Goal: Task Accomplishment & Management: Use online tool/utility

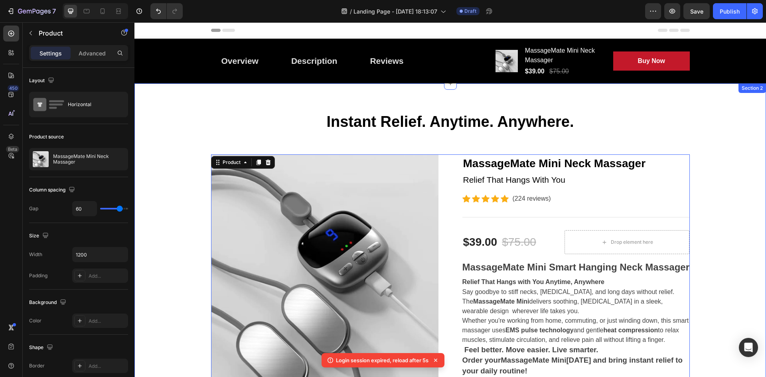
scroll to position [383, 0]
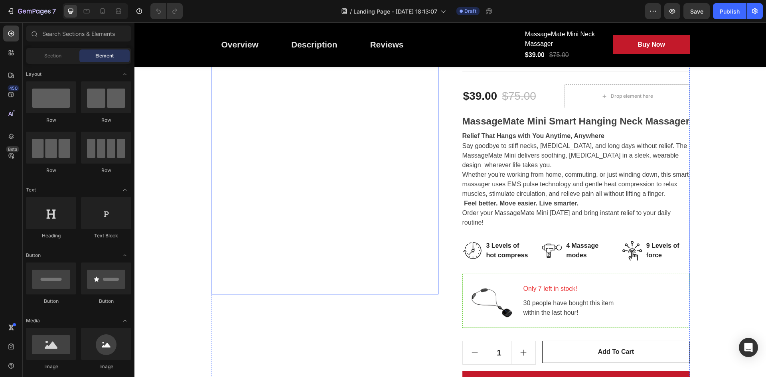
scroll to position [160, 0]
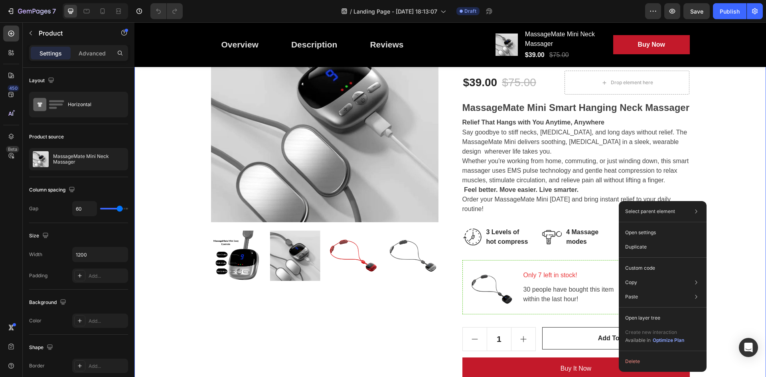
click at [755, 204] on div "Instant Relief. Anytime. Anywhere. Heading Row Product Images MassageMate Mini …" at bounding box center [449, 217] width 631 height 587
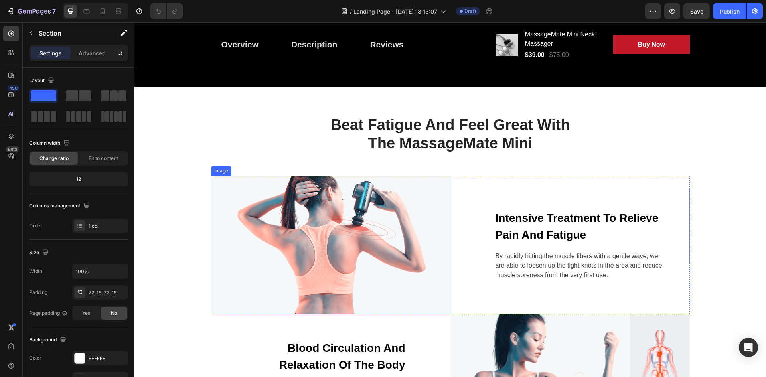
scroll to position [678, 0]
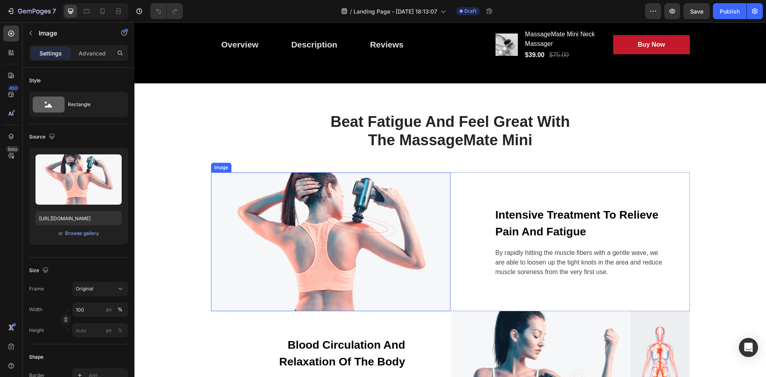
click at [325, 242] on img at bounding box center [330, 241] width 239 height 139
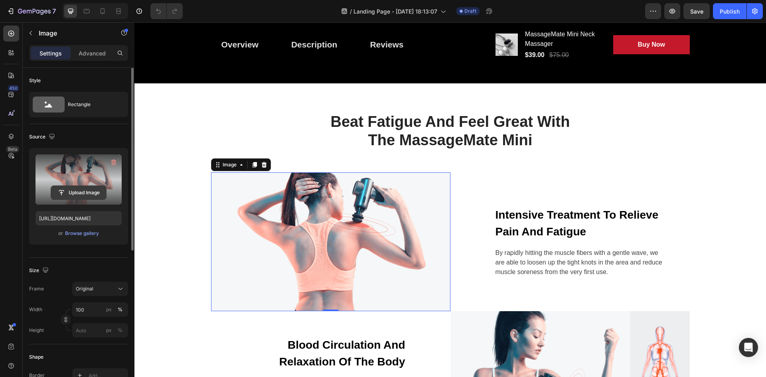
click at [80, 187] on input "file" at bounding box center [78, 193] width 55 height 14
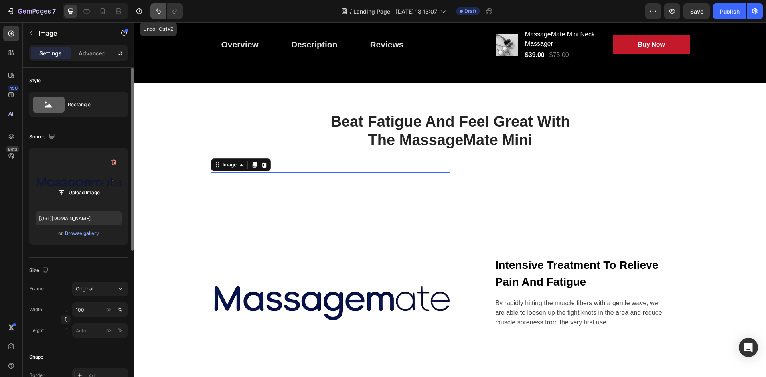
click at [158, 12] on icon "Undo/Redo" at bounding box center [158, 11] width 8 height 8
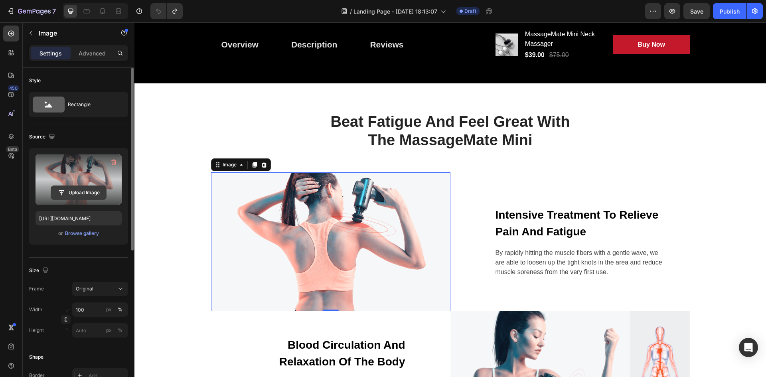
click at [96, 192] on input "file" at bounding box center [78, 193] width 55 height 14
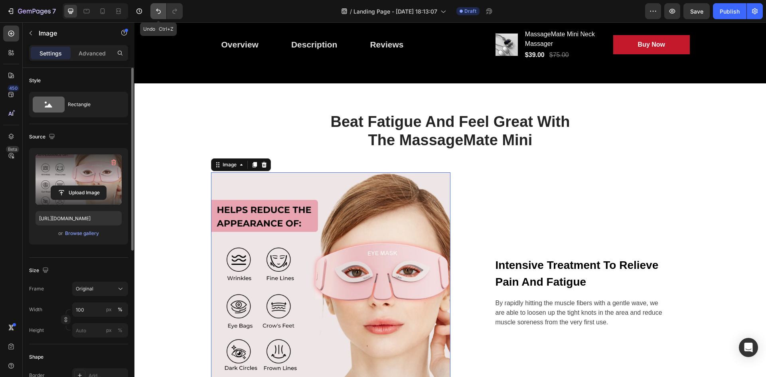
click at [163, 10] on button "Undo/Redo" at bounding box center [158, 11] width 16 height 16
click at [160, 10] on icon "Undo/Redo" at bounding box center [158, 11] width 8 height 8
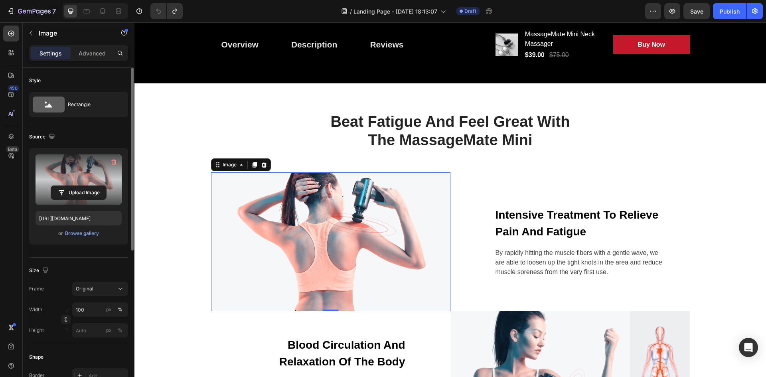
click at [67, 179] on label at bounding box center [78, 179] width 86 height 50
click at [67, 186] on input "file" at bounding box center [78, 193] width 55 height 14
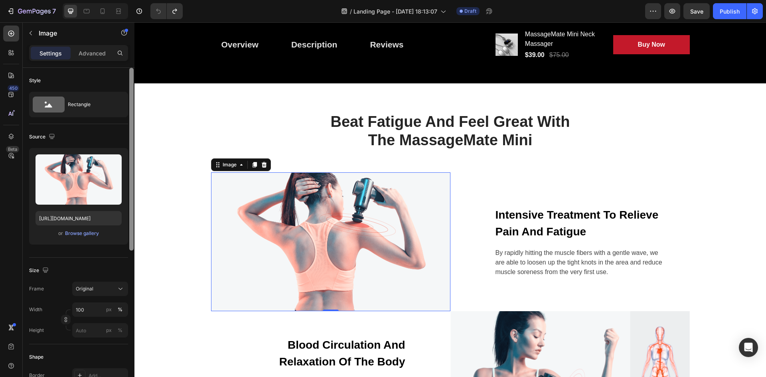
type input "[URL][DOMAIN_NAME]"
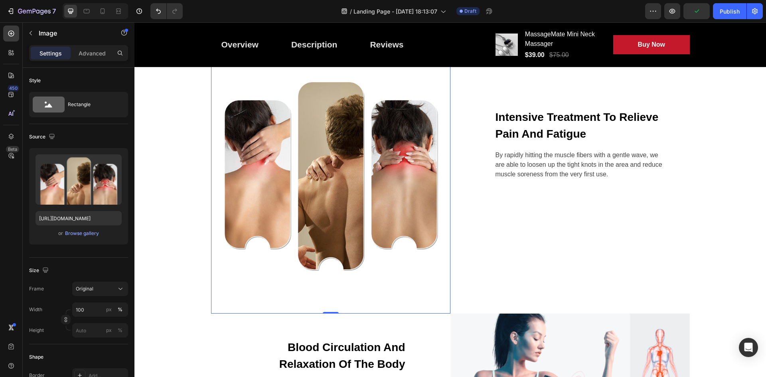
scroll to position [877, 0]
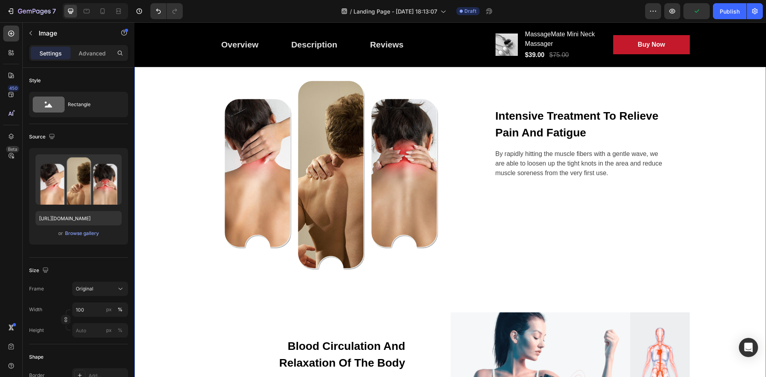
click at [173, 275] on div "Beat Fatigue And Feel Great With The MassageMate Mini Heading Row Image Intensi…" at bounding box center [449, 182] width 619 height 538
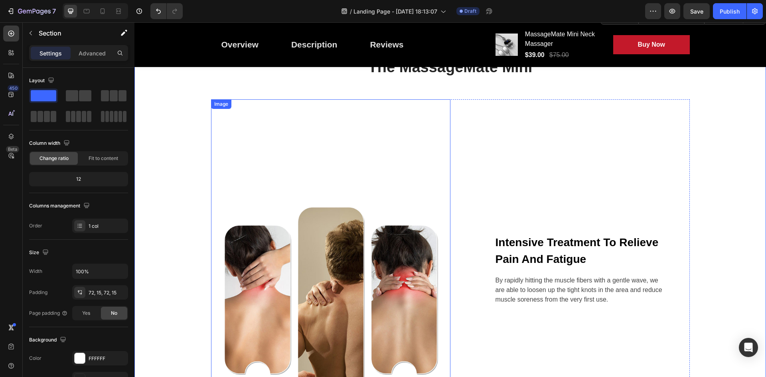
scroll to position [718, 0]
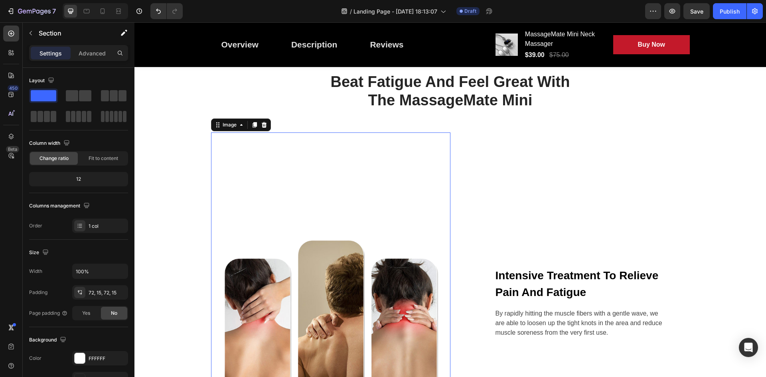
click at [339, 238] on img at bounding box center [330, 301] width 239 height 339
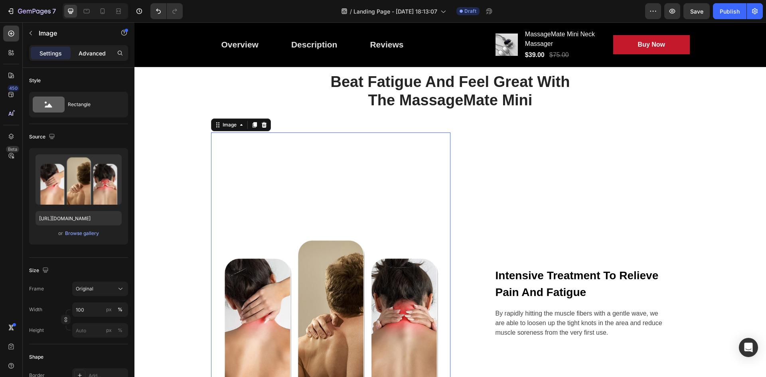
click at [93, 51] on p "Advanced" at bounding box center [92, 53] width 27 height 8
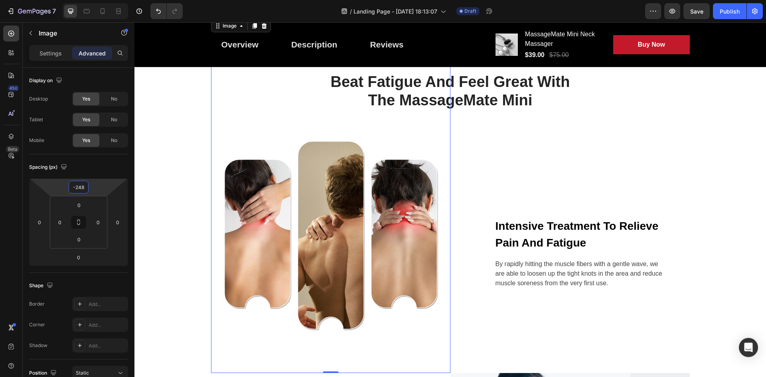
drag, startPoint x: 92, startPoint y: 185, endPoint x: 90, endPoint y: 234, distance: 49.5
click at [90, 0] on html "7 / Landing Page - [DATE] 18:13:07 Draft Preview Save Publish 450 Beta Sections…" at bounding box center [383, 0] width 766 height 0
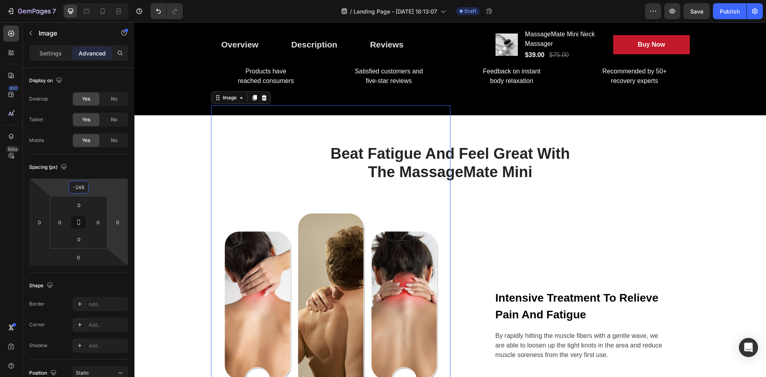
scroll to position [678, 0]
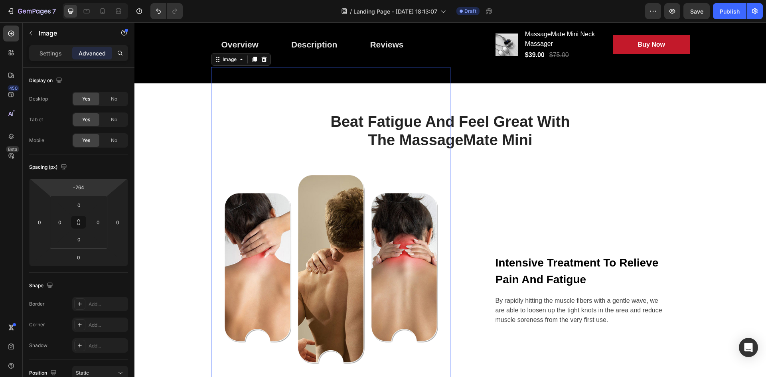
click at [102, 0] on html "7 / Landing Page - [DATE] 18:13:07 Draft Preview Save Publish 450 Beta Sections…" at bounding box center [383, 0] width 766 height 0
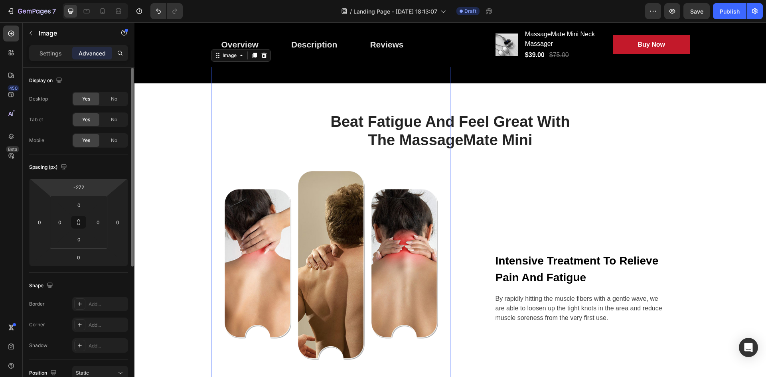
click at [98, 0] on html "7 / Landing Page - [DATE] 18:13:07 Draft Preview Save Publish 450 Beta Sections…" at bounding box center [383, 0] width 766 height 0
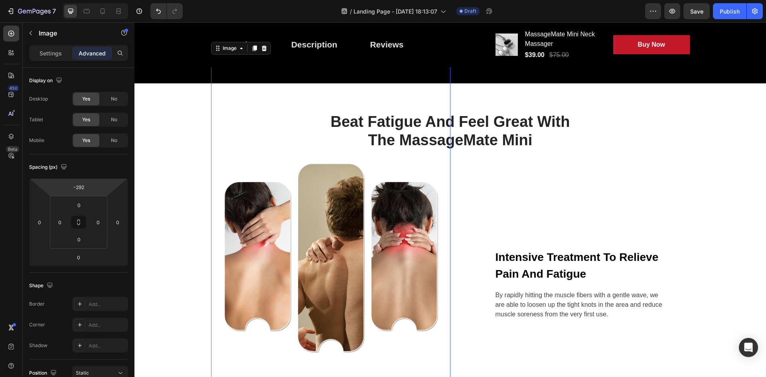
type input "-290"
click at [100, 0] on html "7 / Landing Page - [DATE] 18:13:07 Draft Preview Save Publish 450 Beta Sections…" at bounding box center [383, 0] width 766 height 0
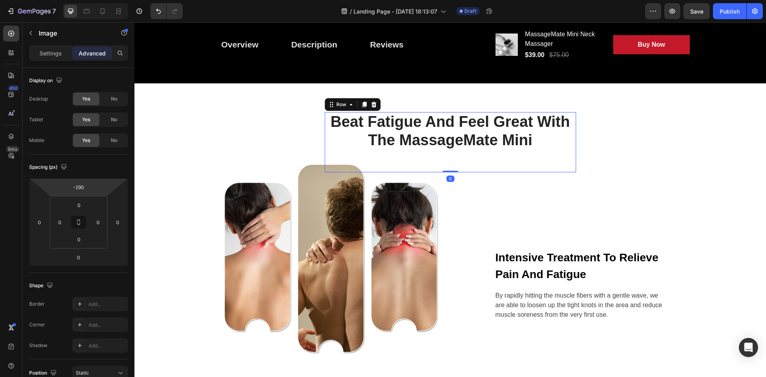
click at [544, 158] on div "Beat Fatigue And Feel Great With The MassageMate Mini Heading" at bounding box center [450, 142] width 251 height 60
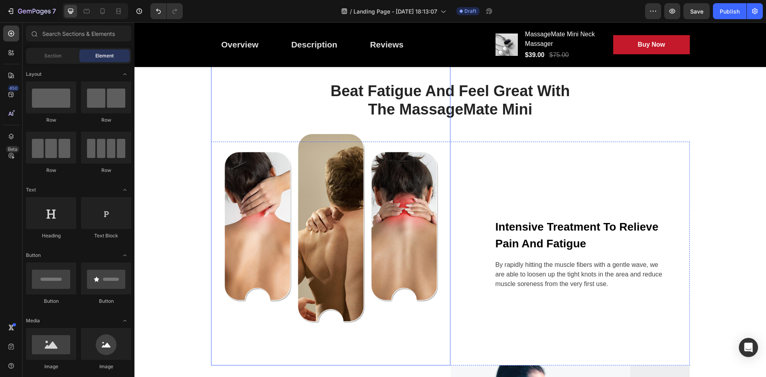
scroll to position [701, 0]
